Goal: Transaction & Acquisition: Purchase product/service

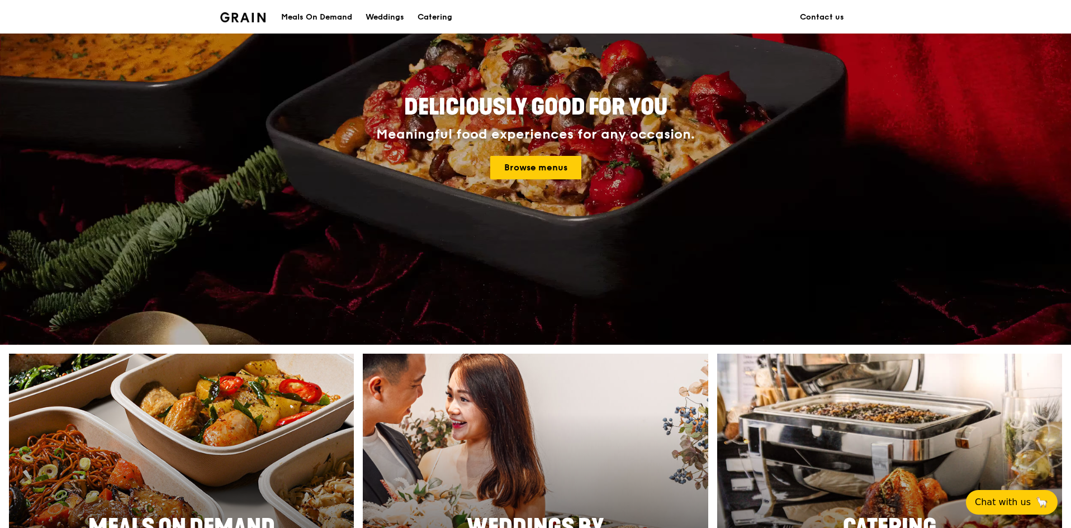
scroll to position [280, 0]
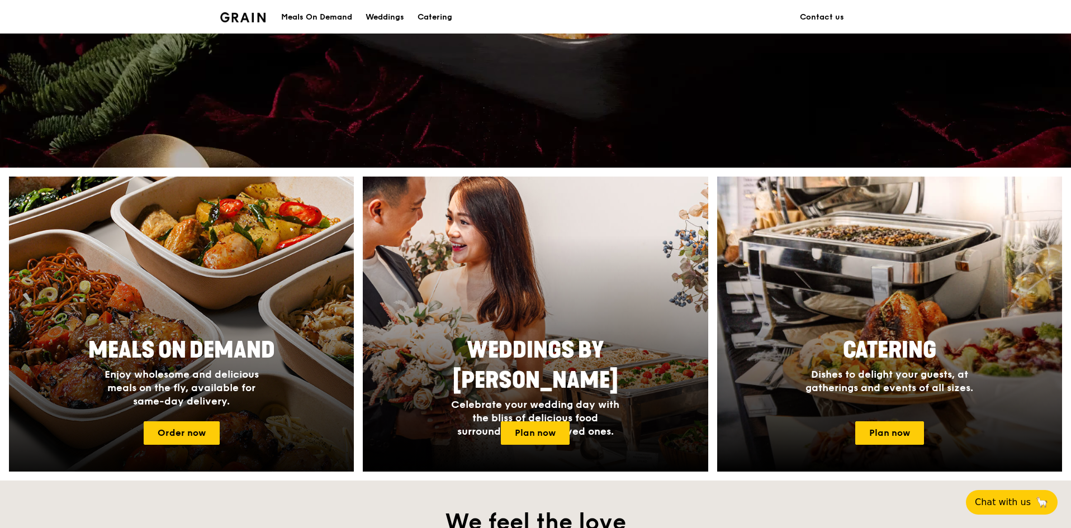
click at [188, 339] on span "Meals On Demand" at bounding box center [181, 350] width 187 height 27
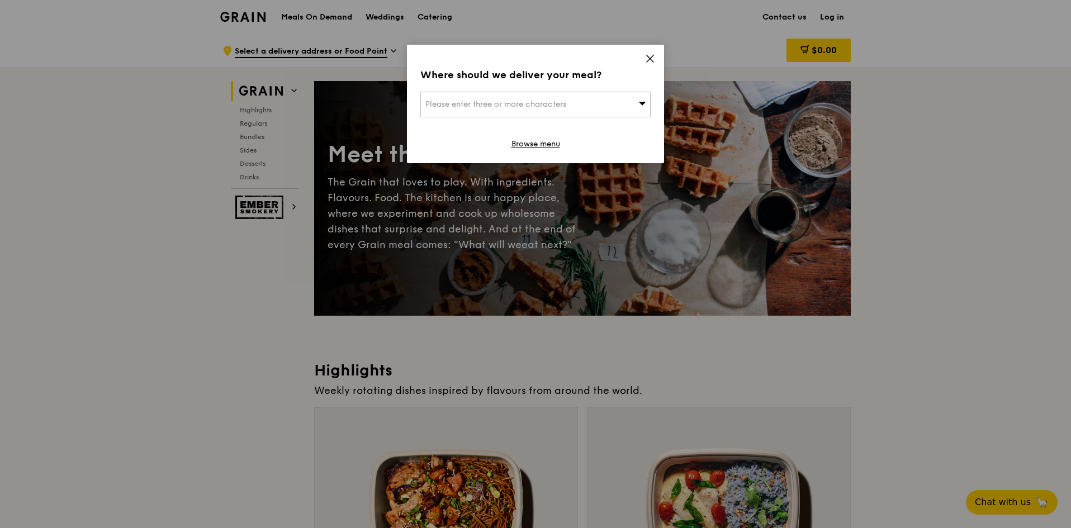
click at [561, 103] on span "Please enter three or more characters" at bounding box center [496, 105] width 141 height 10
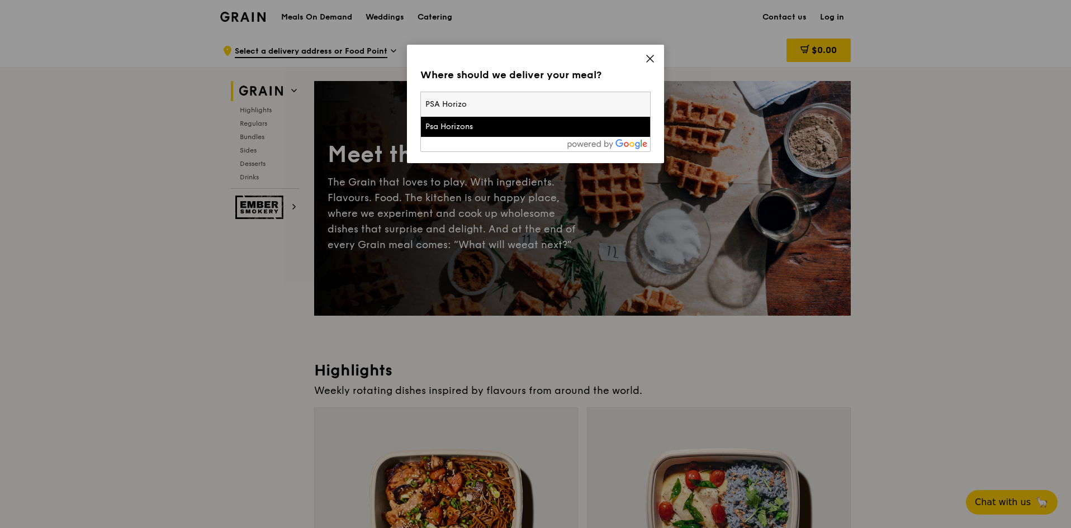
type input "PSA Horizo"
click at [476, 126] on div "Psa Horizons" at bounding box center [509, 126] width 166 height 11
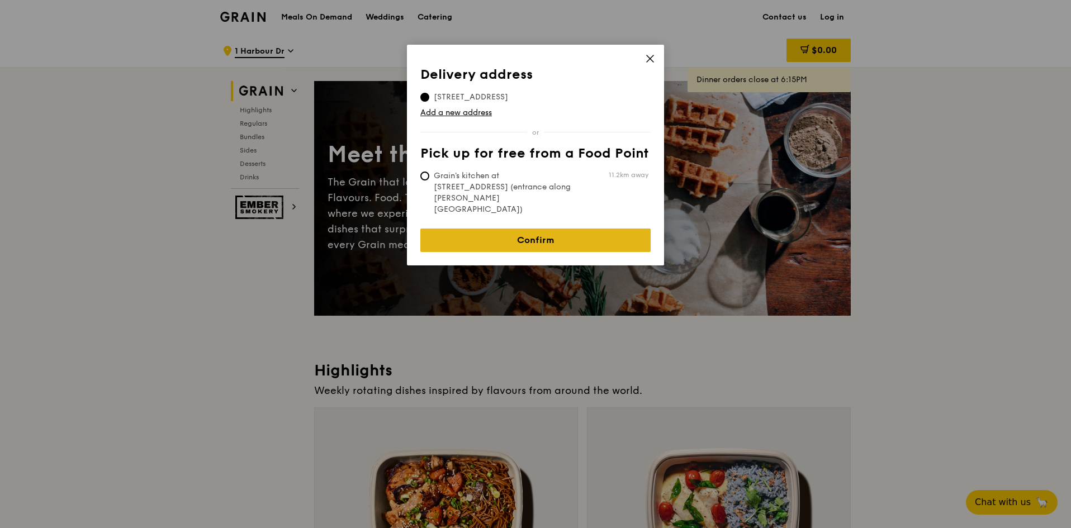
click at [510, 229] on link "Confirm" at bounding box center [536, 240] width 230 height 23
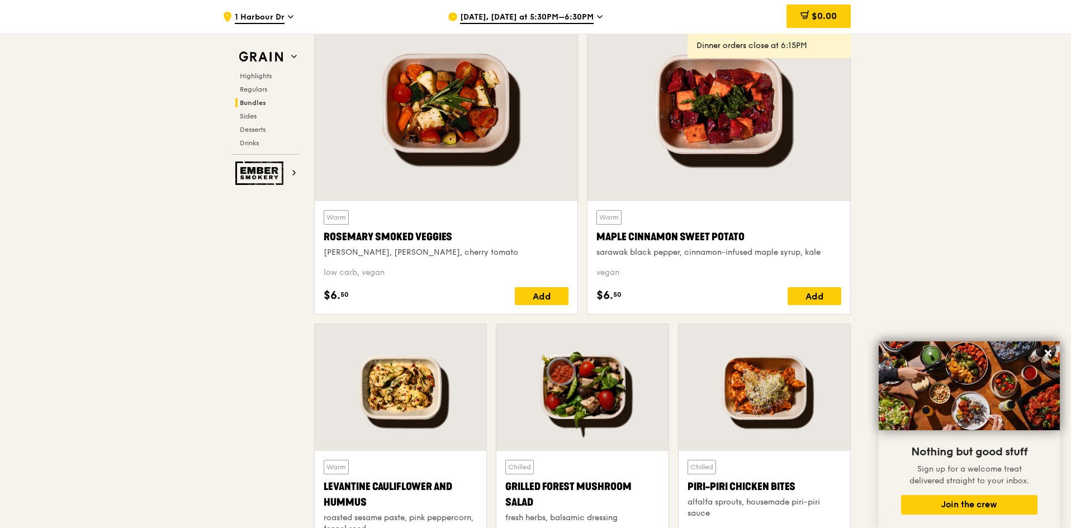
scroll to position [2572, 0]
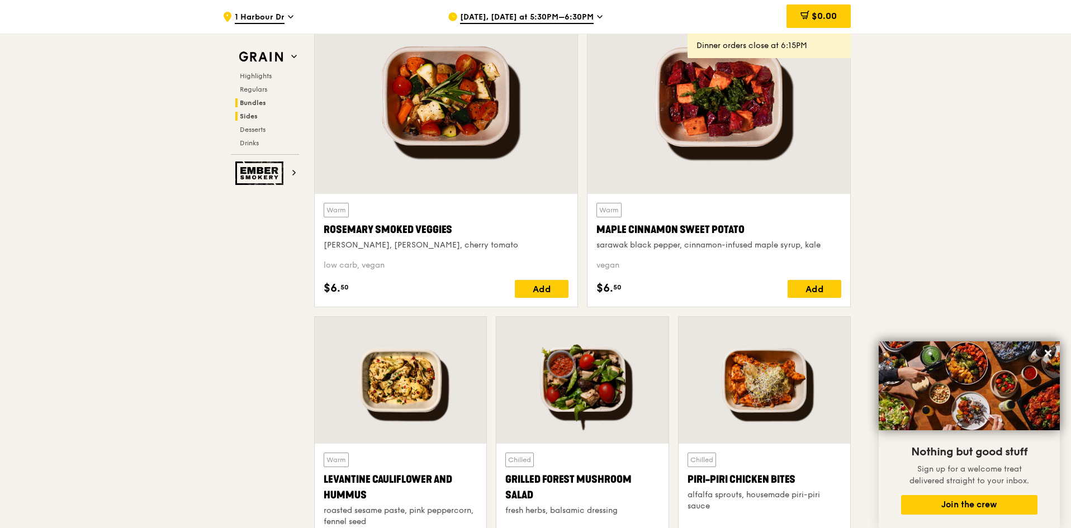
click at [263, 103] on span "Bundles" at bounding box center [253, 103] width 26 height 8
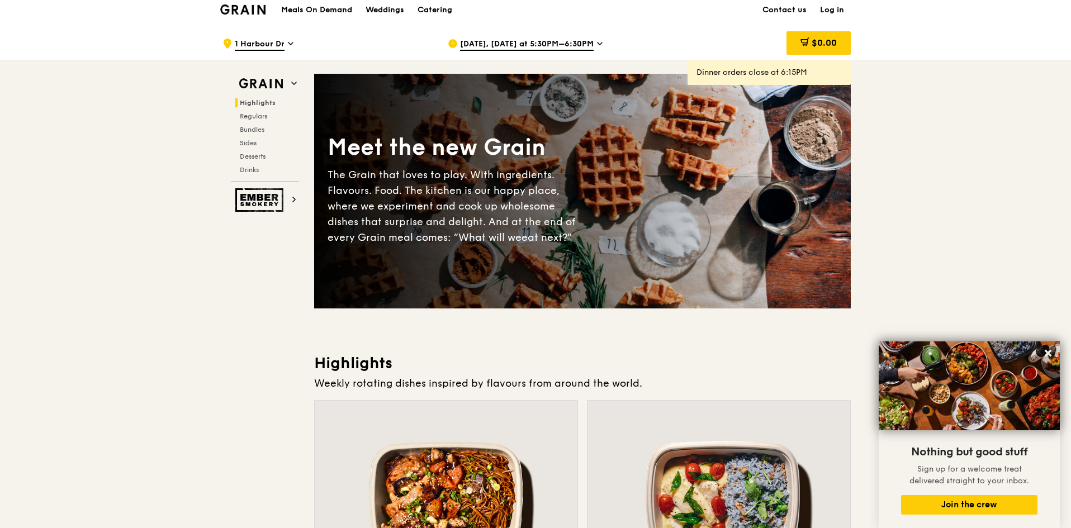
scroll to position [0, 0]
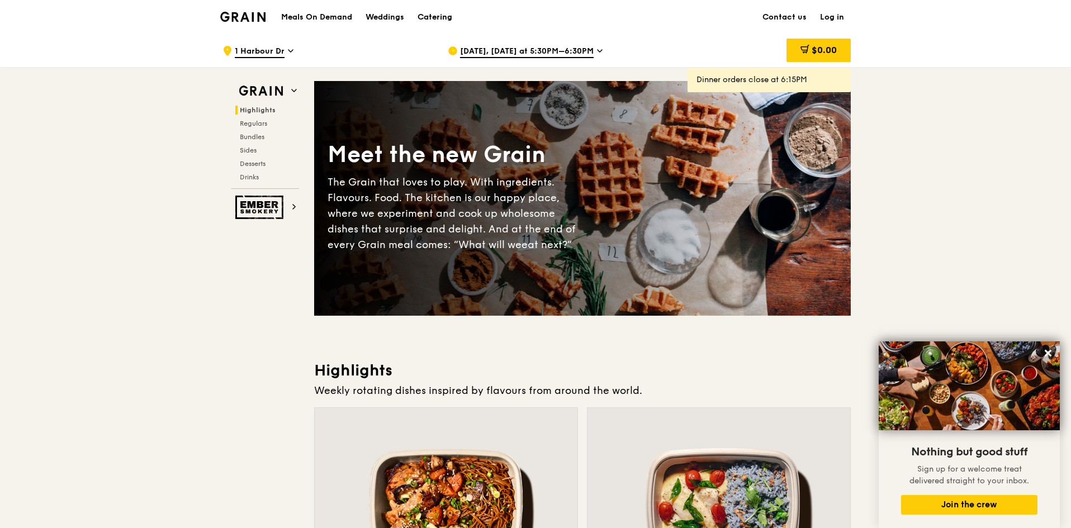
click at [438, 18] on div "Catering" at bounding box center [435, 18] width 35 height 34
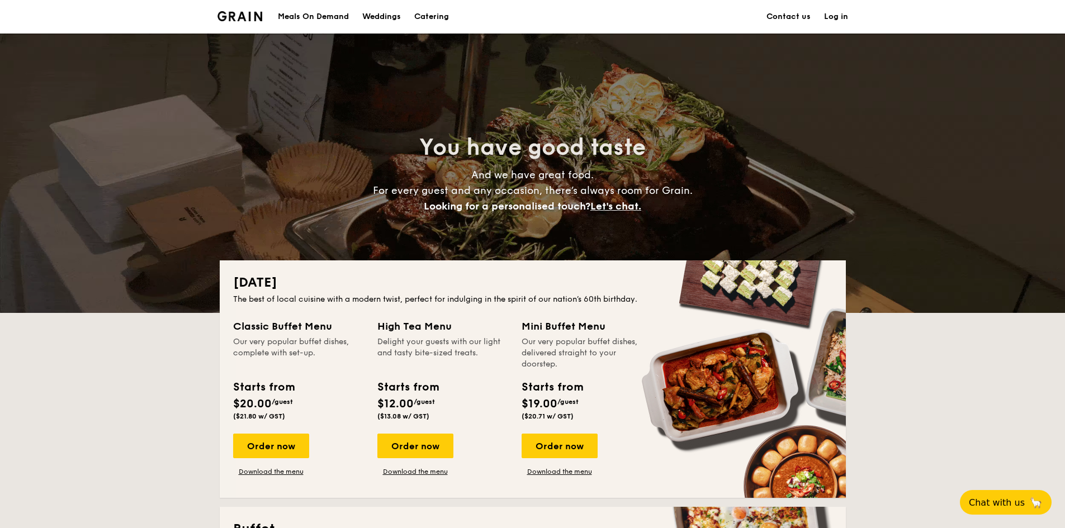
click at [324, 17] on div "Meals On Demand" at bounding box center [313, 17] width 71 height 34
